Goal: Contribute content: Contribute content

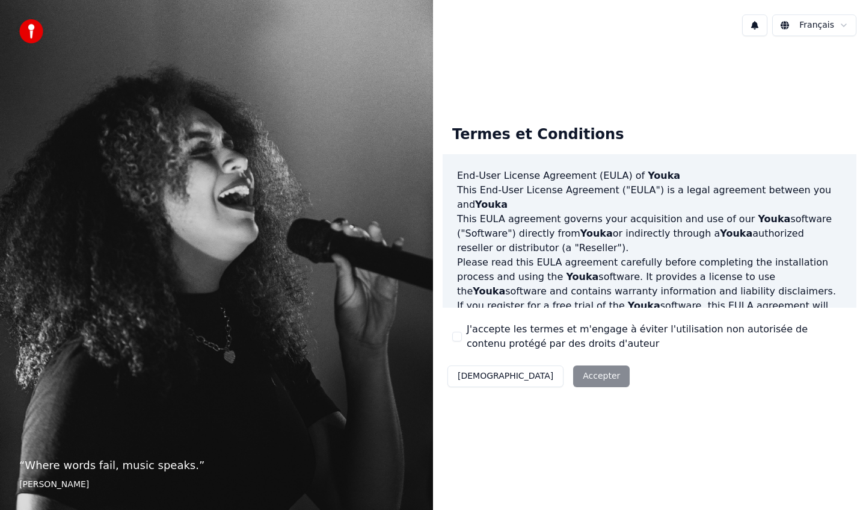
click at [546, 376] on div "Décliner Accepter" at bounding box center [539, 375] width 192 height 31
click at [460, 339] on button "J'accepte les termes et m'engage à éviter l'utilisation non autorisée de conten…" at bounding box center [457, 336] width 10 height 10
click at [573, 377] on button "Accepter" at bounding box center [601, 376] width 57 height 22
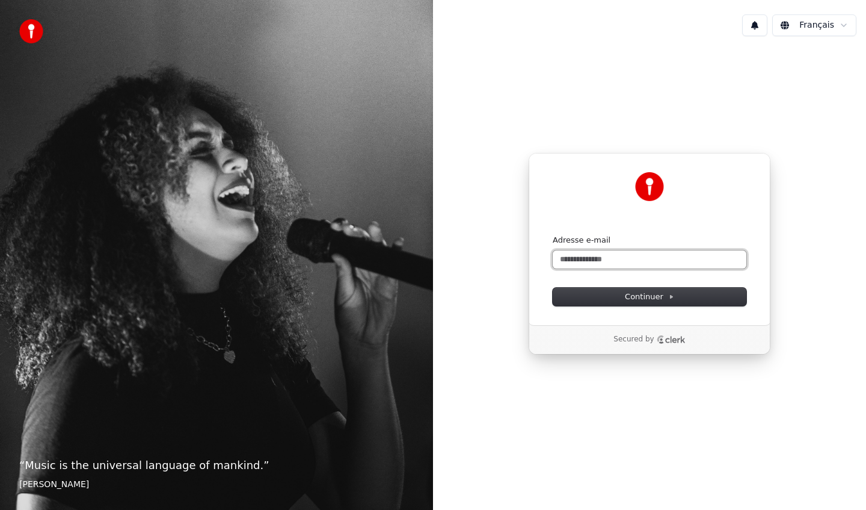
click at [620, 259] on input "Adresse e-mail" at bounding box center [650, 259] width 194 height 18
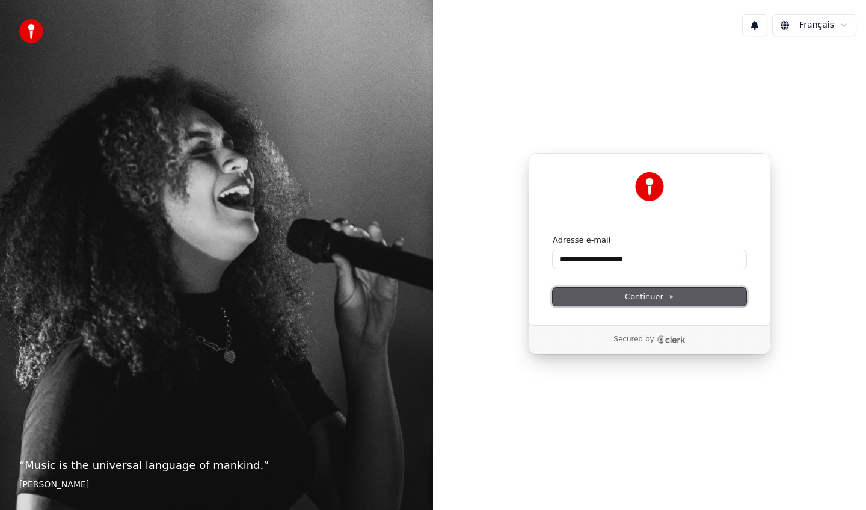
click at [643, 298] on span "Continuer" at bounding box center [649, 296] width 49 height 11
type input "**********"
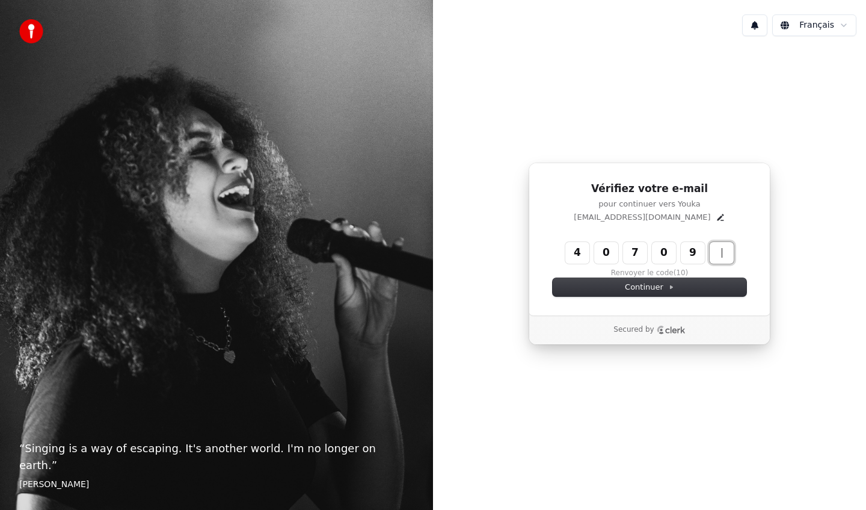
type input "******"
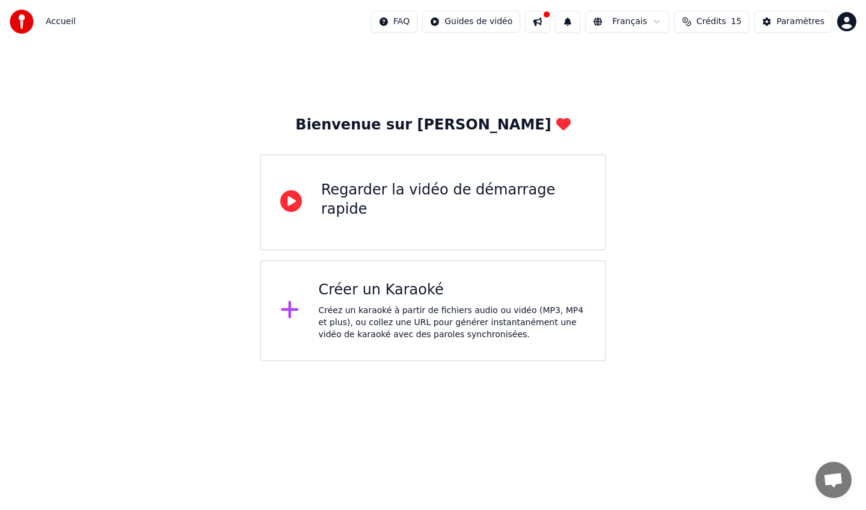
click at [382, 296] on div "Créer un Karaoké" at bounding box center [453, 289] width 268 height 19
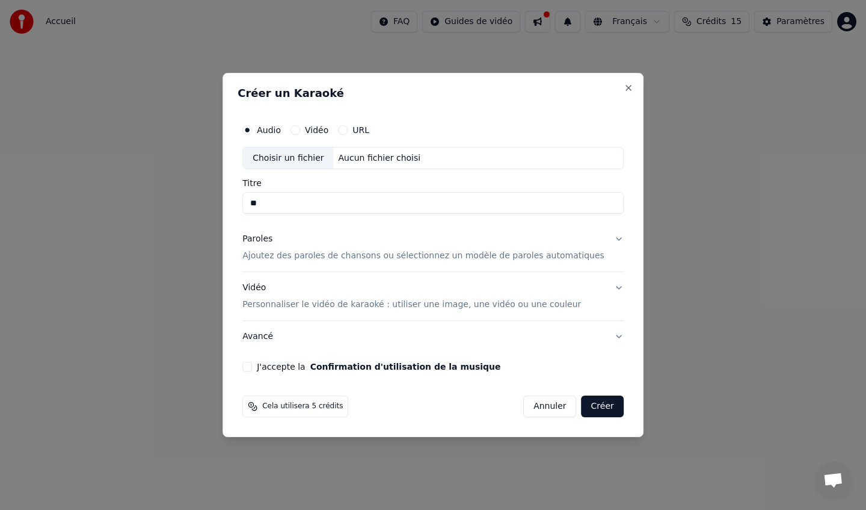
type input "*"
type input "*******"
click at [313, 256] on p "Ajoutez des paroles de chansons ou sélectionnez un modèle de paroles automatiqu…" at bounding box center [423, 256] width 362 height 12
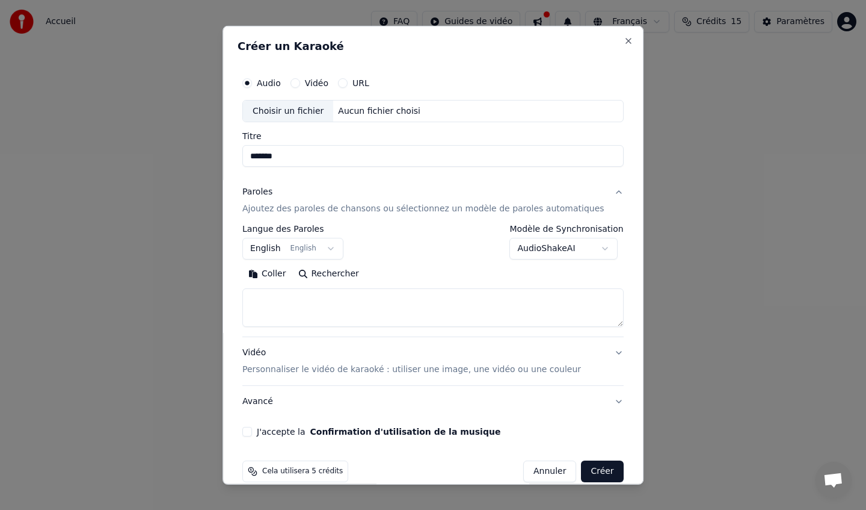
click at [336, 245] on button "English English" at bounding box center [292, 249] width 101 height 22
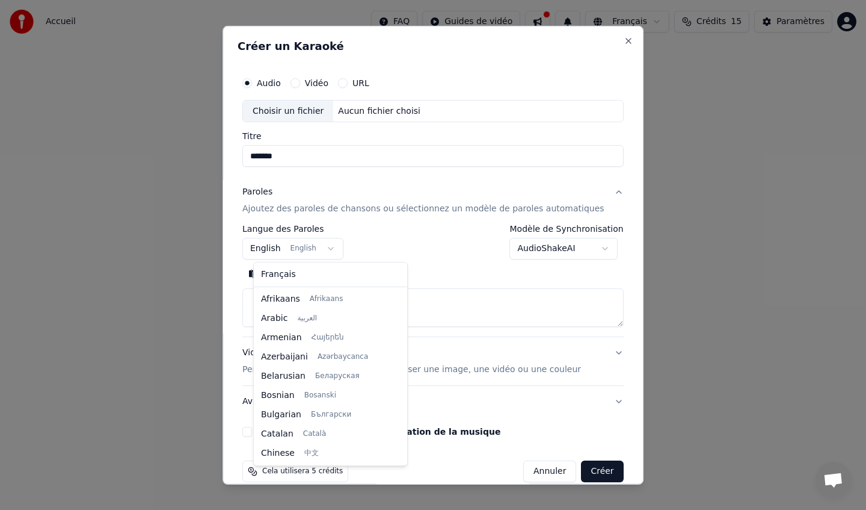
scroll to position [96, 0]
select select "**"
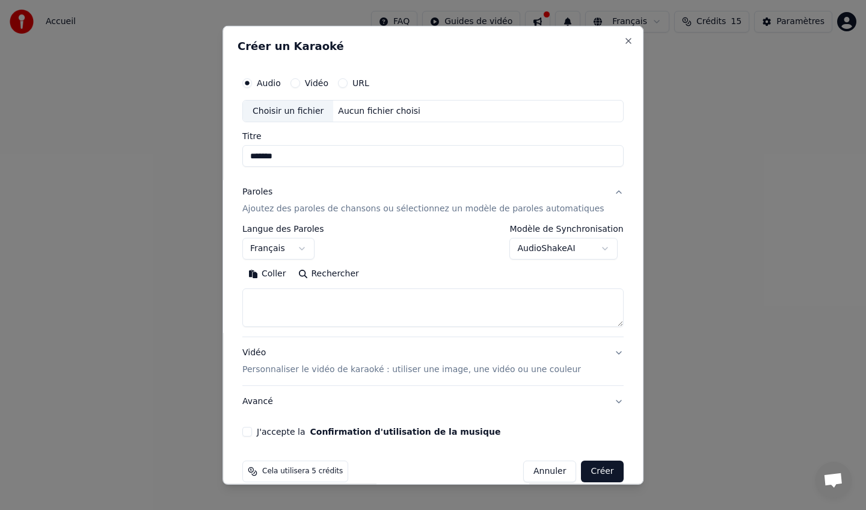
click at [301, 292] on textarea at bounding box center [432, 307] width 381 height 39
click at [287, 274] on button "Coller" at bounding box center [267, 273] width 50 height 19
click at [339, 309] on textarea at bounding box center [421, 307] width 359 height 39
click at [260, 308] on textarea at bounding box center [421, 307] width 359 height 39
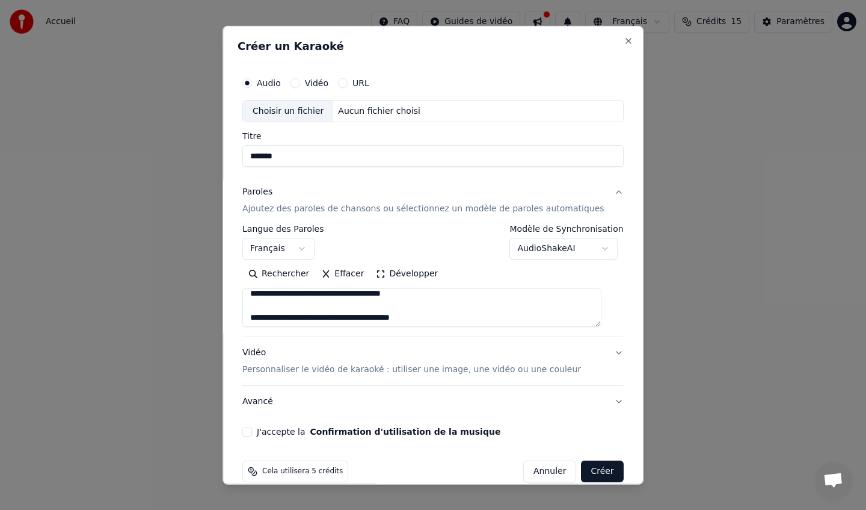
scroll to position [105, 0]
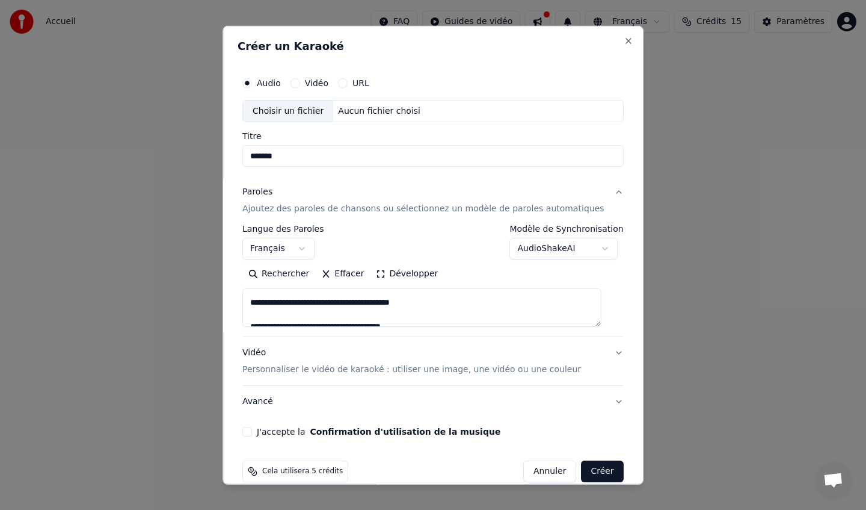
click at [387, 313] on textarea at bounding box center [421, 307] width 359 height 39
click at [442, 295] on textarea at bounding box center [421, 307] width 359 height 39
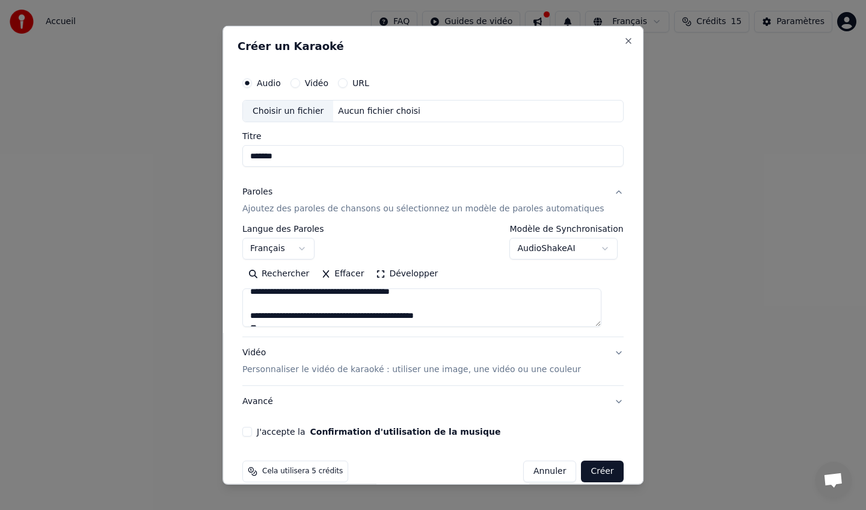
scroll to position [126, 0]
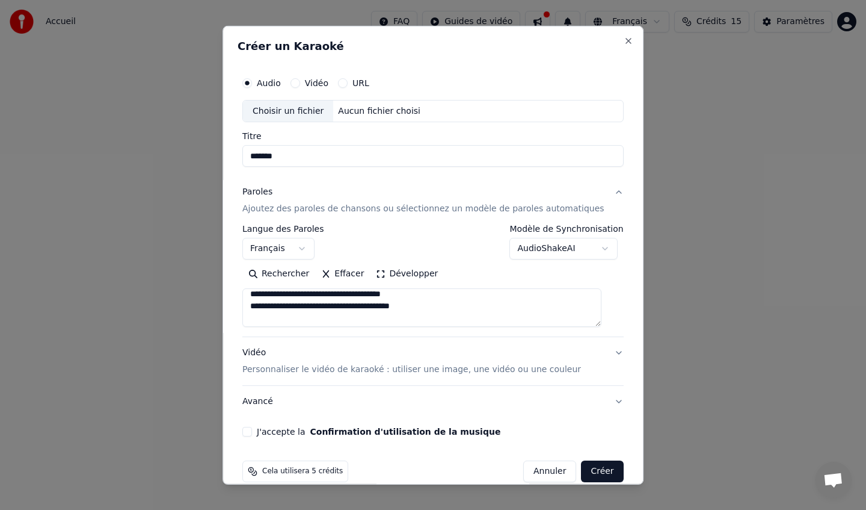
click at [427, 319] on textarea at bounding box center [421, 307] width 359 height 39
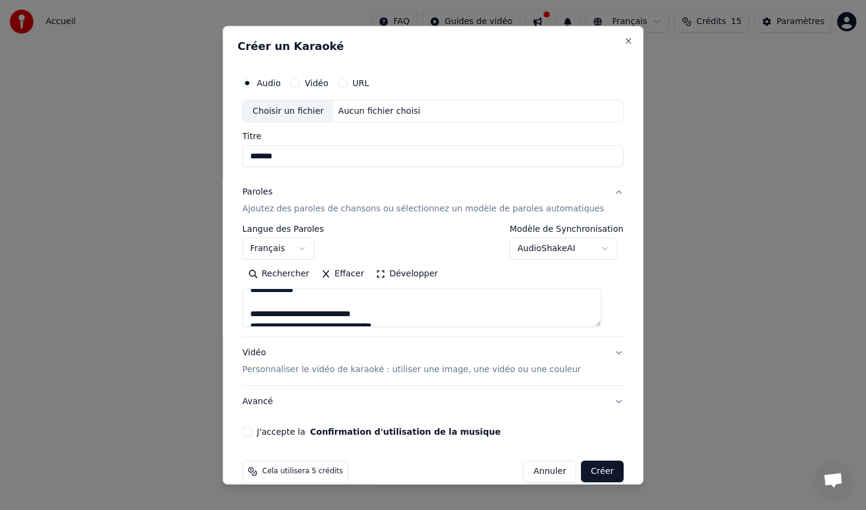
click at [323, 294] on textarea at bounding box center [421, 307] width 359 height 39
click at [282, 307] on textarea at bounding box center [421, 307] width 359 height 39
click at [398, 313] on textarea at bounding box center [421, 307] width 359 height 39
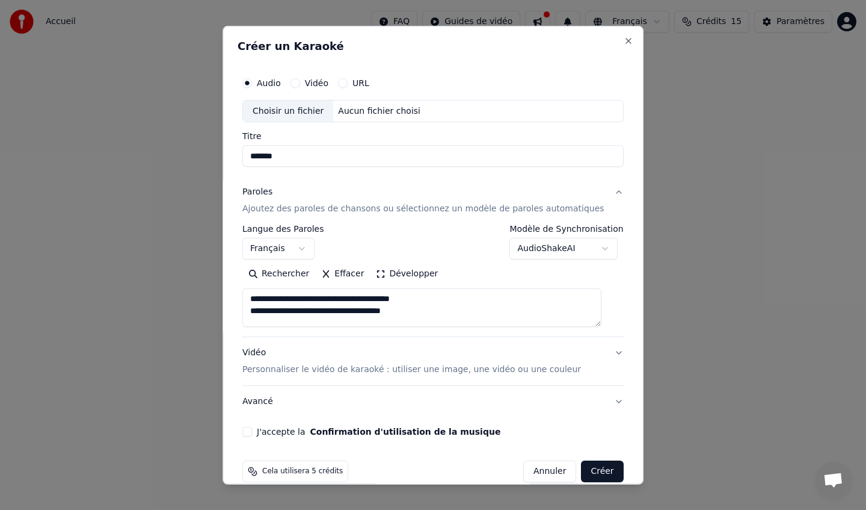
click at [421, 322] on textarea at bounding box center [421, 307] width 359 height 39
click at [463, 297] on textarea at bounding box center [421, 307] width 359 height 39
click at [380, 321] on textarea at bounding box center [421, 307] width 359 height 39
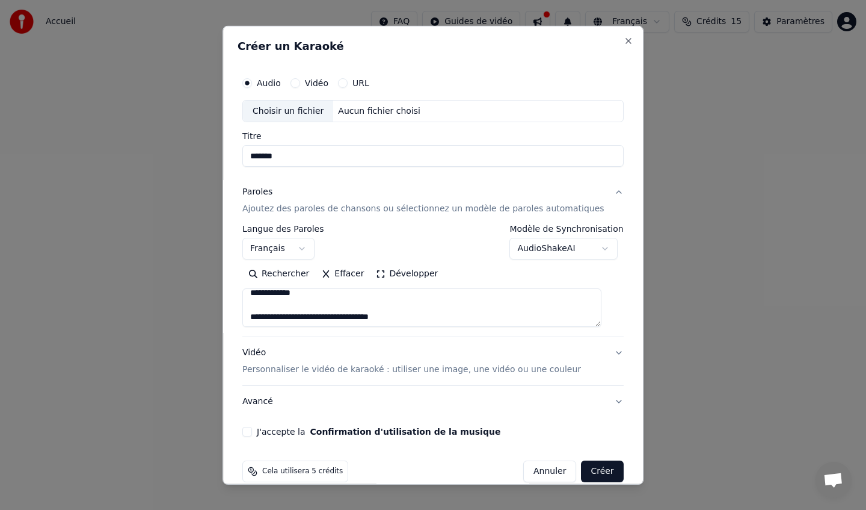
scroll to position [356, 0]
click at [371, 307] on textarea at bounding box center [421, 307] width 359 height 39
click at [319, 296] on textarea at bounding box center [421, 307] width 359 height 39
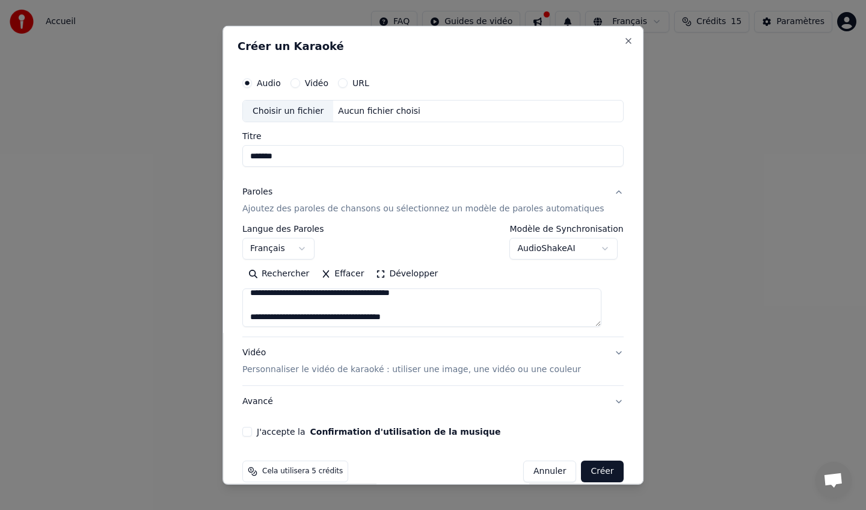
click at [359, 304] on textarea at bounding box center [421, 307] width 359 height 39
click at [341, 297] on textarea at bounding box center [421, 307] width 359 height 39
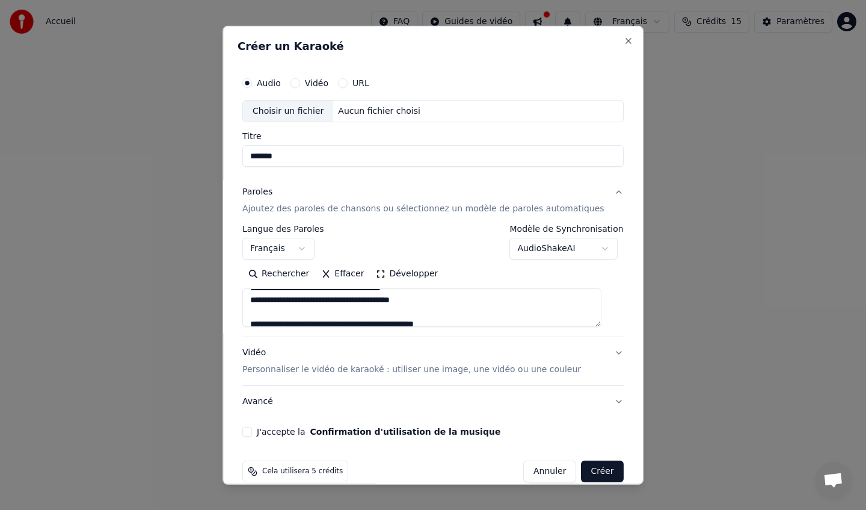
scroll to position [462, 0]
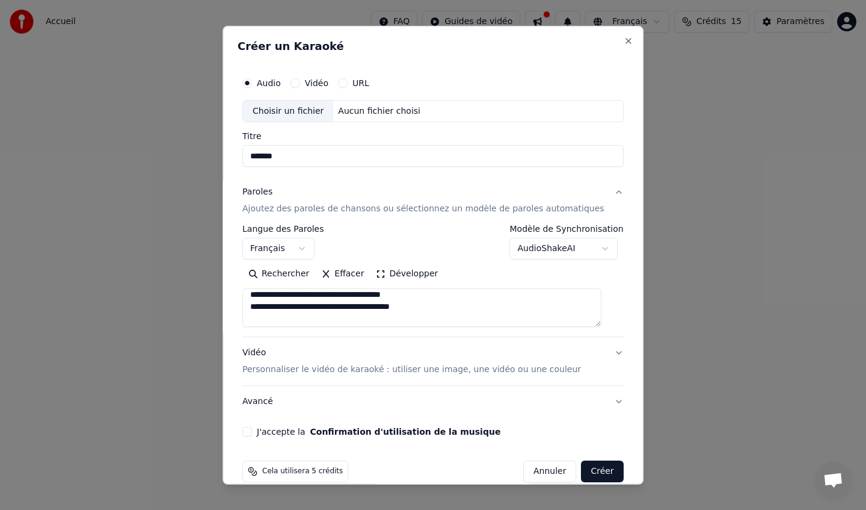
click at [325, 322] on textarea at bounding box center [421, 307] width 359 height 39
type textarea "**********"
click at [307, 370] on p "Personnaliser le vidéo de karaoké : utiliser une image, une vidéo ou une couleur" at bounding box center [411, 369] width 339 height 12
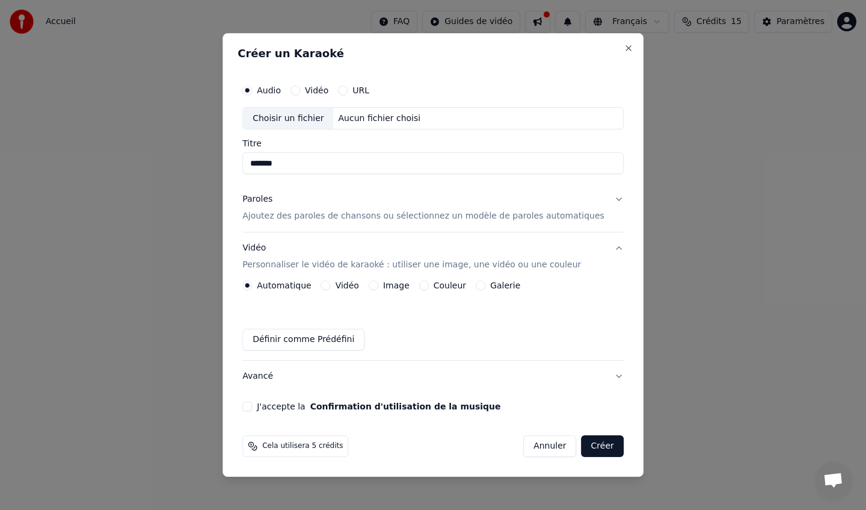
click at [271, 377] on button "Avancé" at bounding box center [432, 375] width 381 height 31
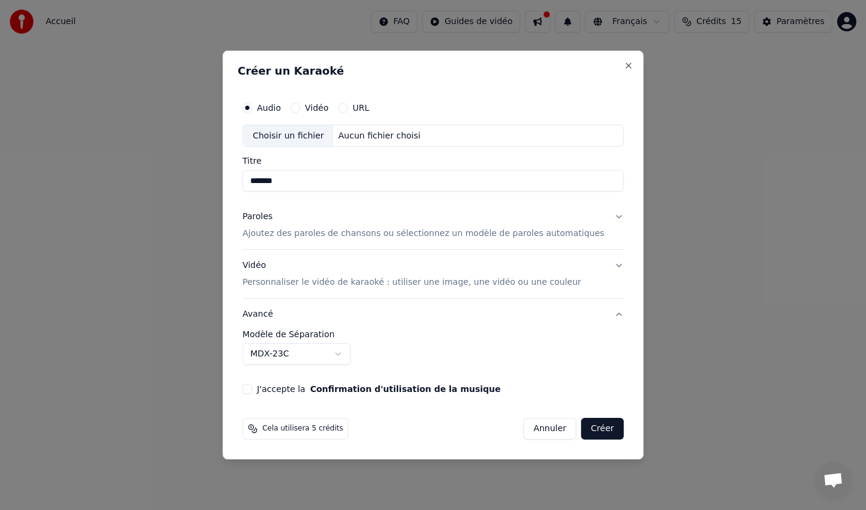
click at [353, 281] on p "Personnaliser le vidéo de karaoké : utiliser une image, une vidéo ou une couleur" at bounding box center [411, 282] width 339 height 12
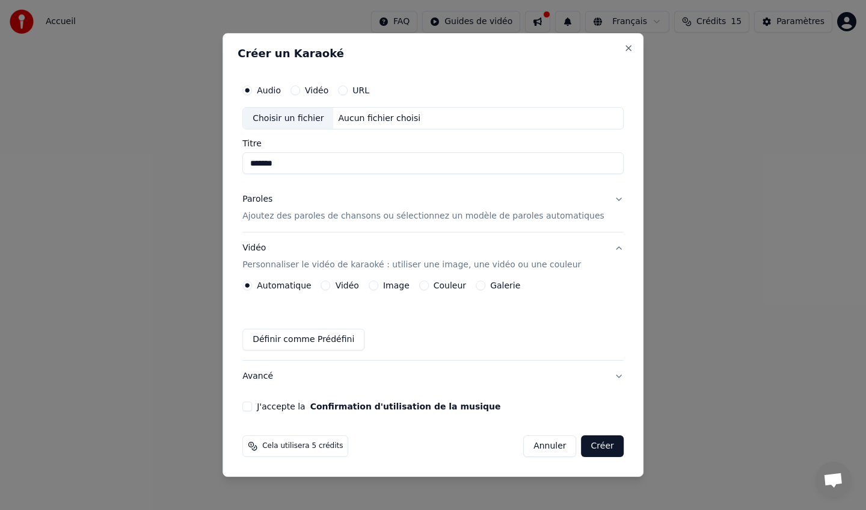
click at [331, 286] on button "Vidéo" at bounding box center [326, 285] width 10 height 10
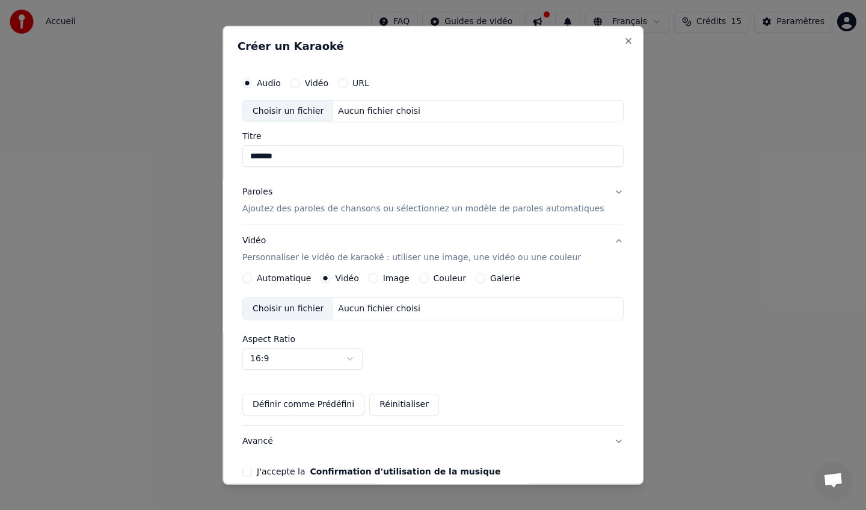
scroll to position [57, 0]
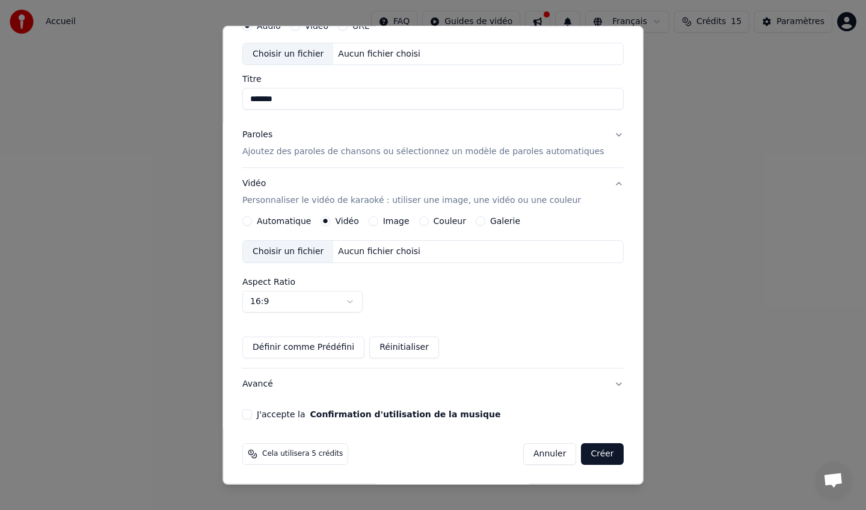
click at [252, 413] on button "J'accepte la Confirmation d'utilisation de la musique" at bounding box center [247, 414] width 10 height 10
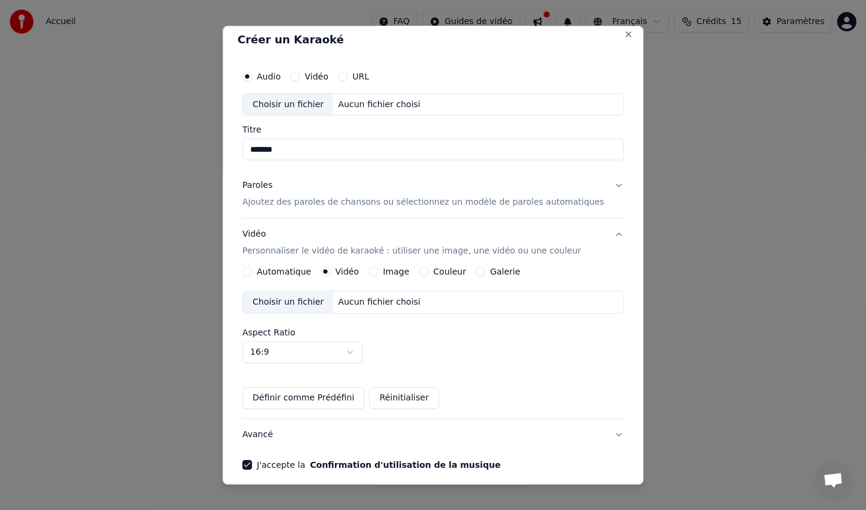
scroll to position [7, 0]
click at [362, 354] on button "16:9" at bounding box center [302, 352] width 120 height 22
click at [457, 344] on body "Accueil FAQ Guides de vidéo Français Crédits 15 Paramètres Bienvenue sur Youka …" at bounding box center [433, 180] width 866 height 361
click at [306, 80] on div "Audio Vidéo URL" at bounding box center [432, 75] width 381 height 24
click at [300, 78] on button "Vidéo" at bounding box center [296, 75] width 10 height 10
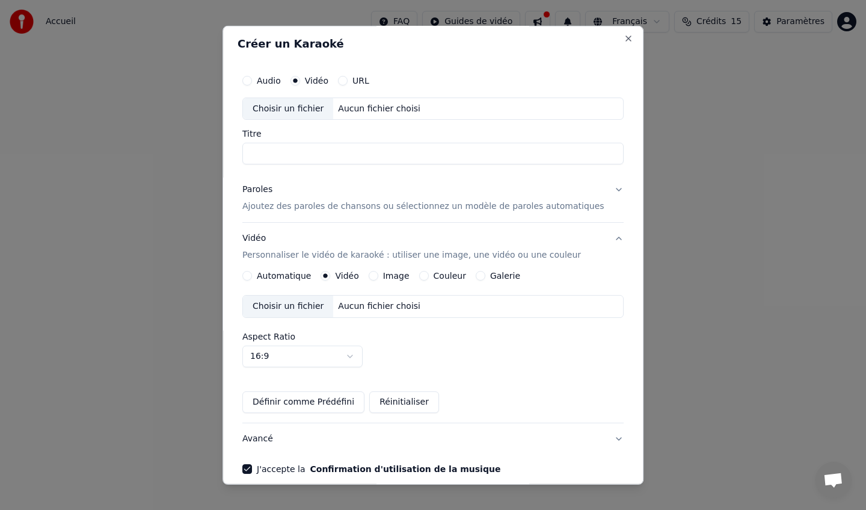
scroll to position [1, 0]
click at [346, 222] on button "Paroles Ajoutez des paroles de chansons ou sélectionnez un modèle de paroles au…" at bounding box center [432, 199] width 381 height 48
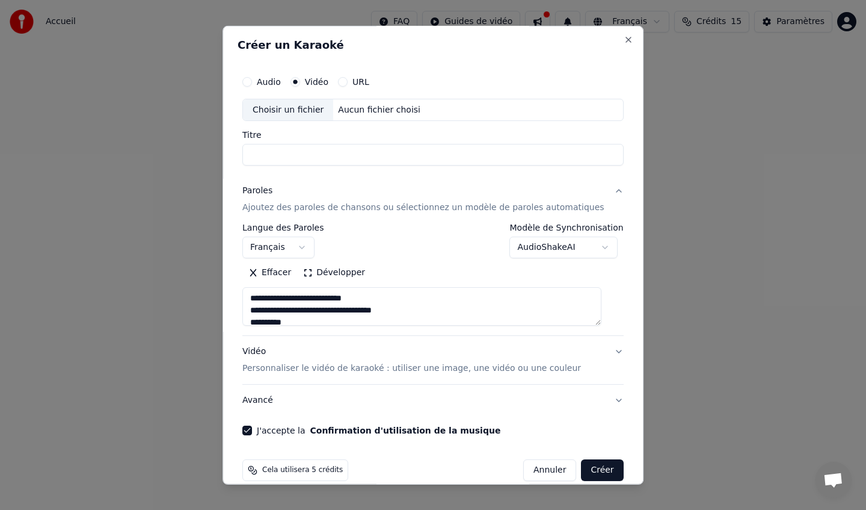
click at [360, 160] on input "Titre" at bounding box center [432, 155] width 381 height 22
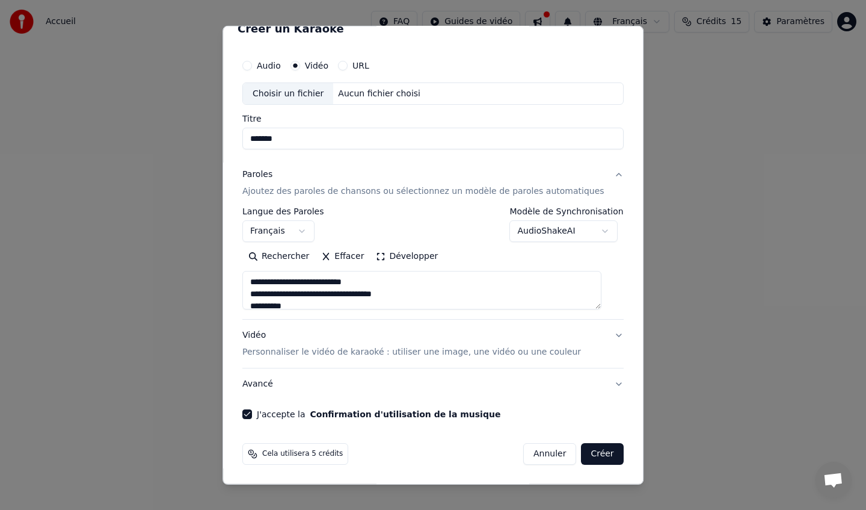
type input "*******"
click at [460, 354] on p "Personnaliser le vidéo de karaoké : utiliser une image, une vidéo ou une couleur" at bounding box center [411, 352] width 339 height 12
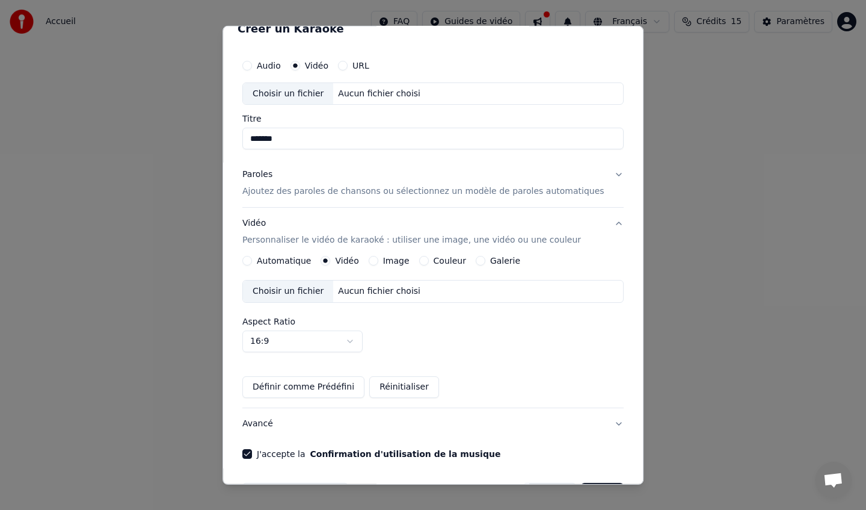
click at [293, 292] on div "Choisir un fichier" at bounding box center [288, 291] width 90 height 22
